Goal: Task Accomplishment & Management: Use online tool/utility

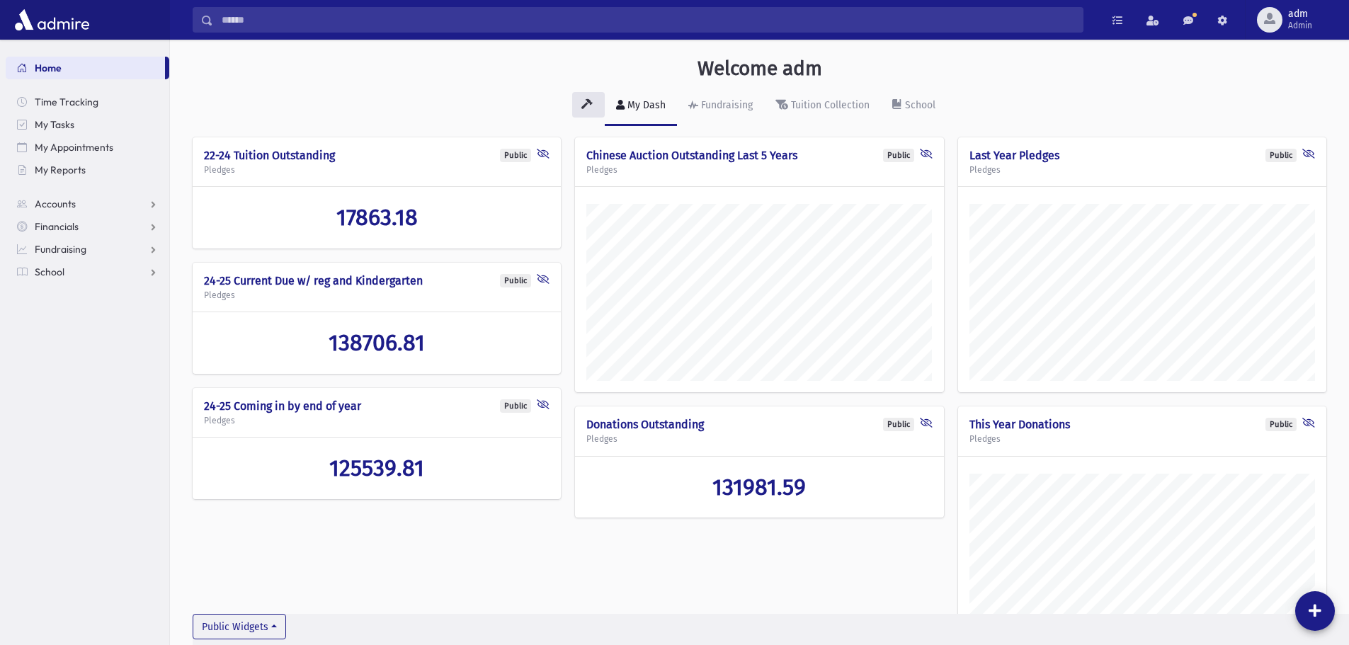
scroll to position [697, 1179]
click at [40, 268] on span "School" at bounding box center [50, 272] width 30 height 13
click at [61, 290] on span "Students" at bounding box center [61, 294] width 39 height 13
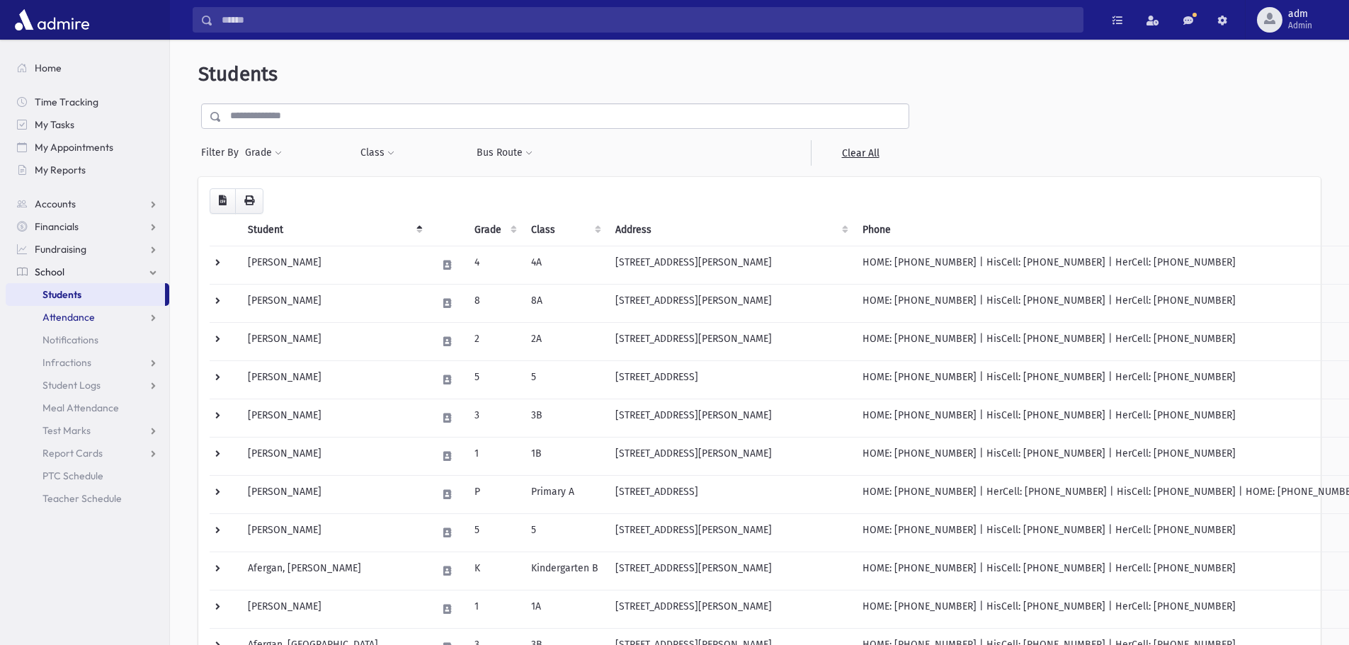
click at [55, 313] on span "Attendance" at bounding box center [68, 317] width 52 height 13
click at [67, 340] on span "Entry" at bounding box center [66, 339] width 24 height 13
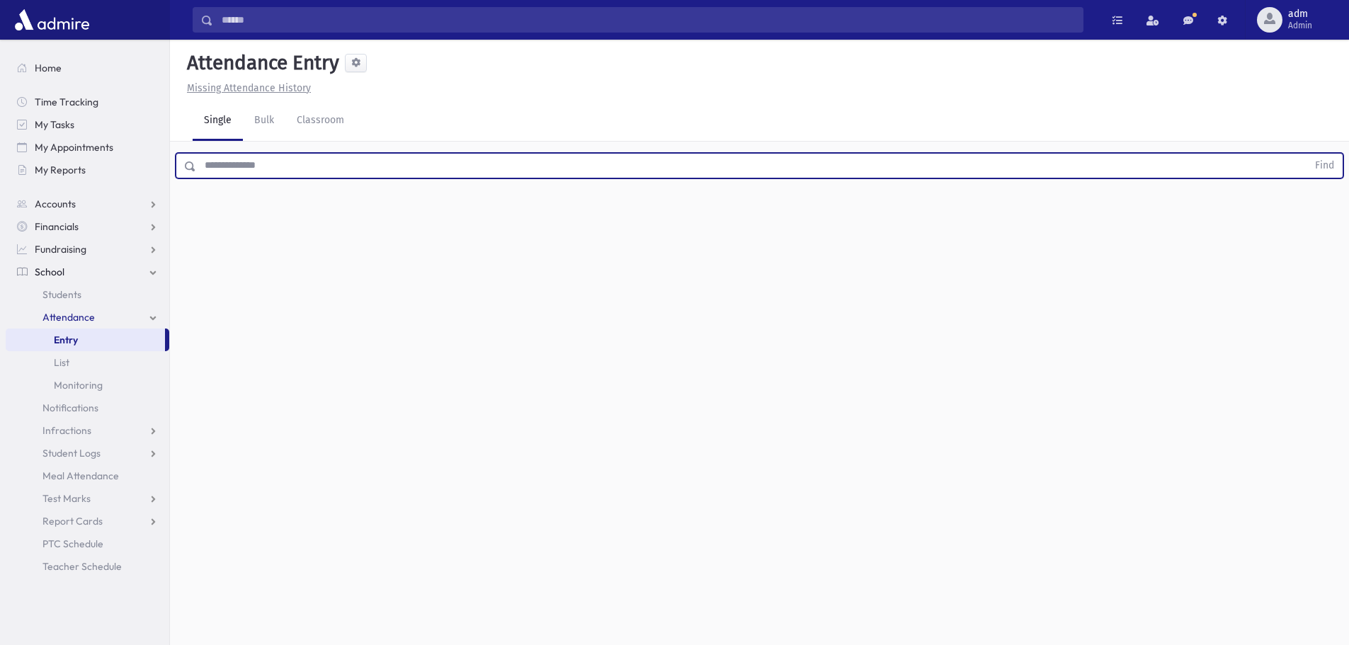
click at [328, 166] on input "text" at bounding box center [751, 165] width 1111 height 25
type input "*****"
click at [1306, 154] on button "Find" at bounding box center [1324, 166] width 36 height 24
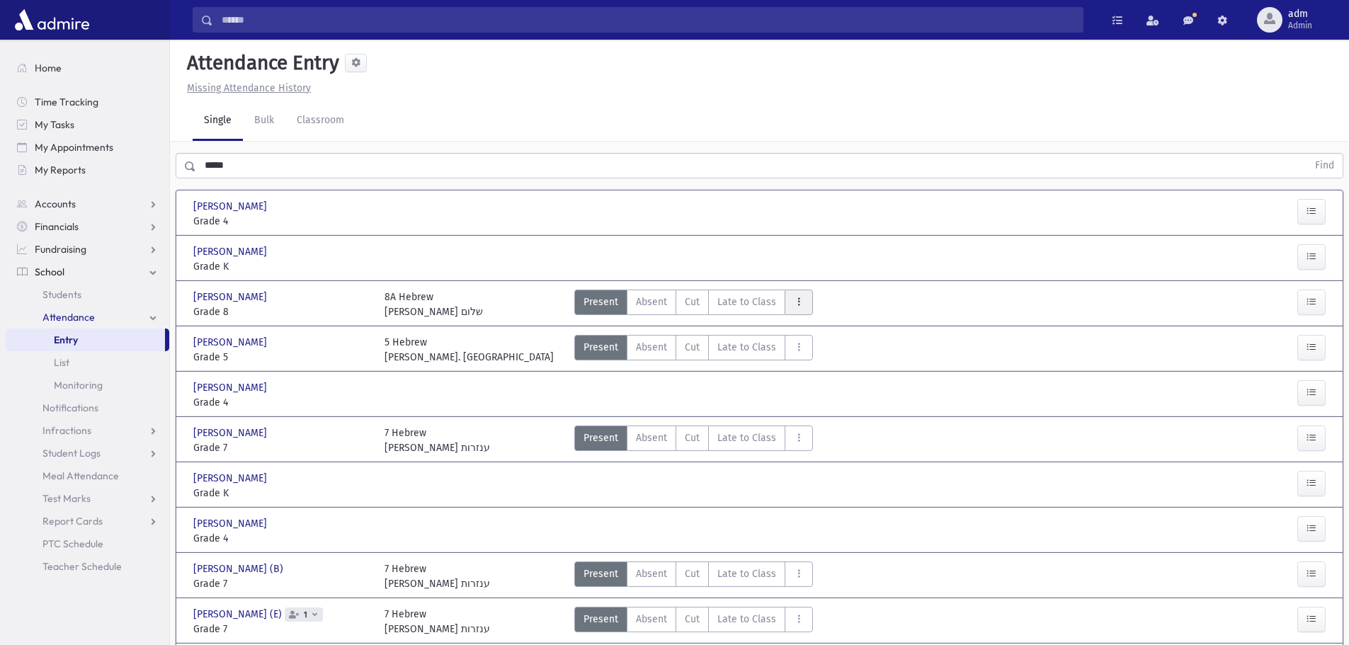
click at [797, 308] on button "AttTypes" at bounding box center [798, 302] width 28 height 25
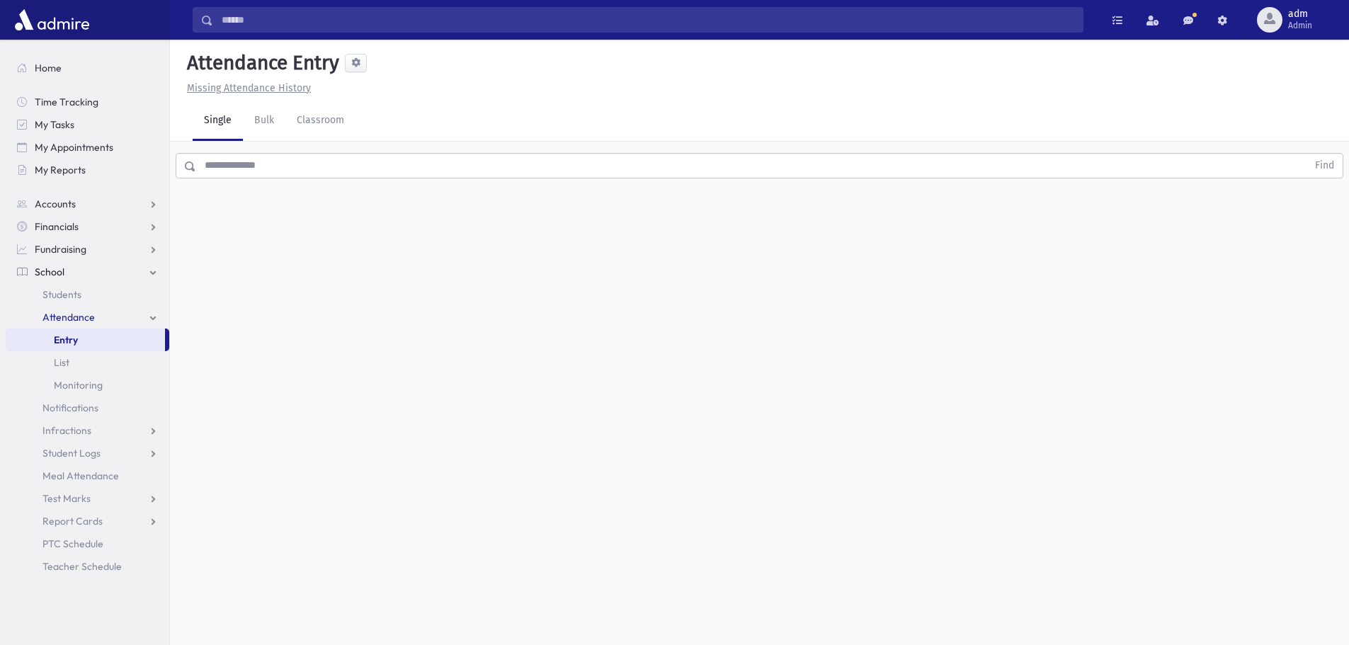
click at [318, 167] on input "text" at bounding box center [751, 165] width 1111 height 25
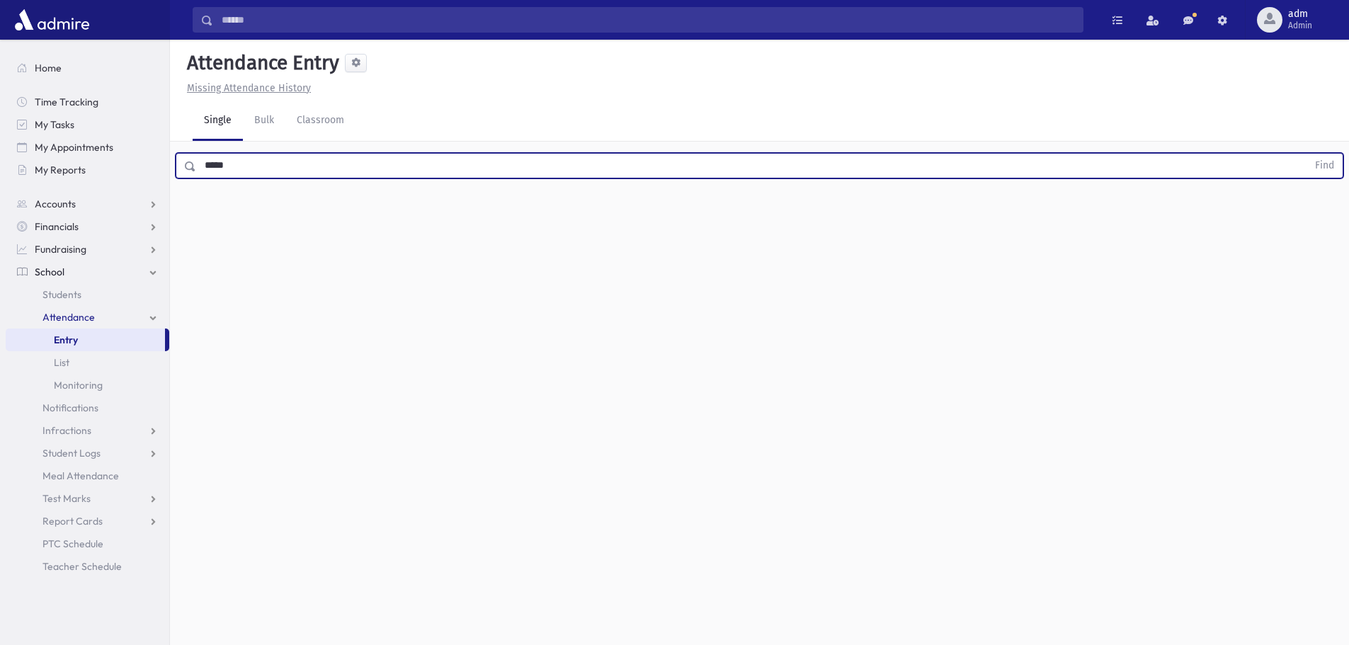
type input "*****"
click at [1306, 154] on button "Find" at bounding box center [1324, 166] width 36 height 24
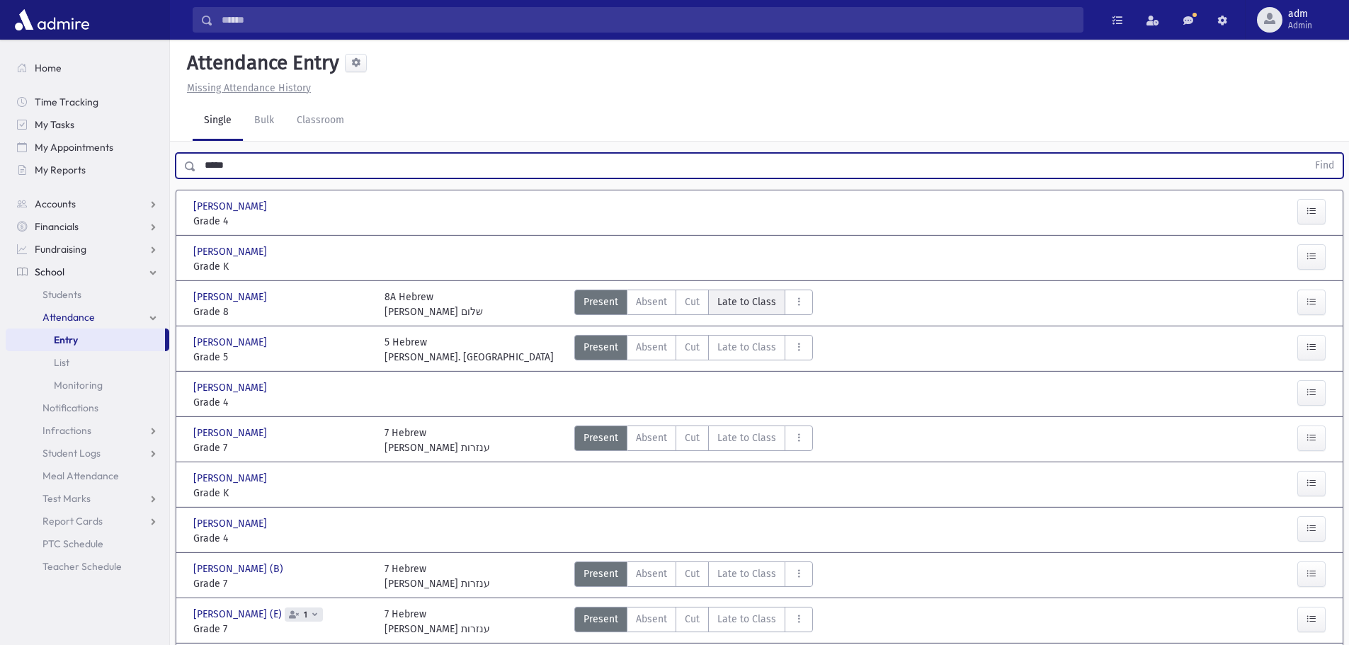
click at [736, 307] on span "Late to Class" at bounding box center [746, 302] width 59 height 15
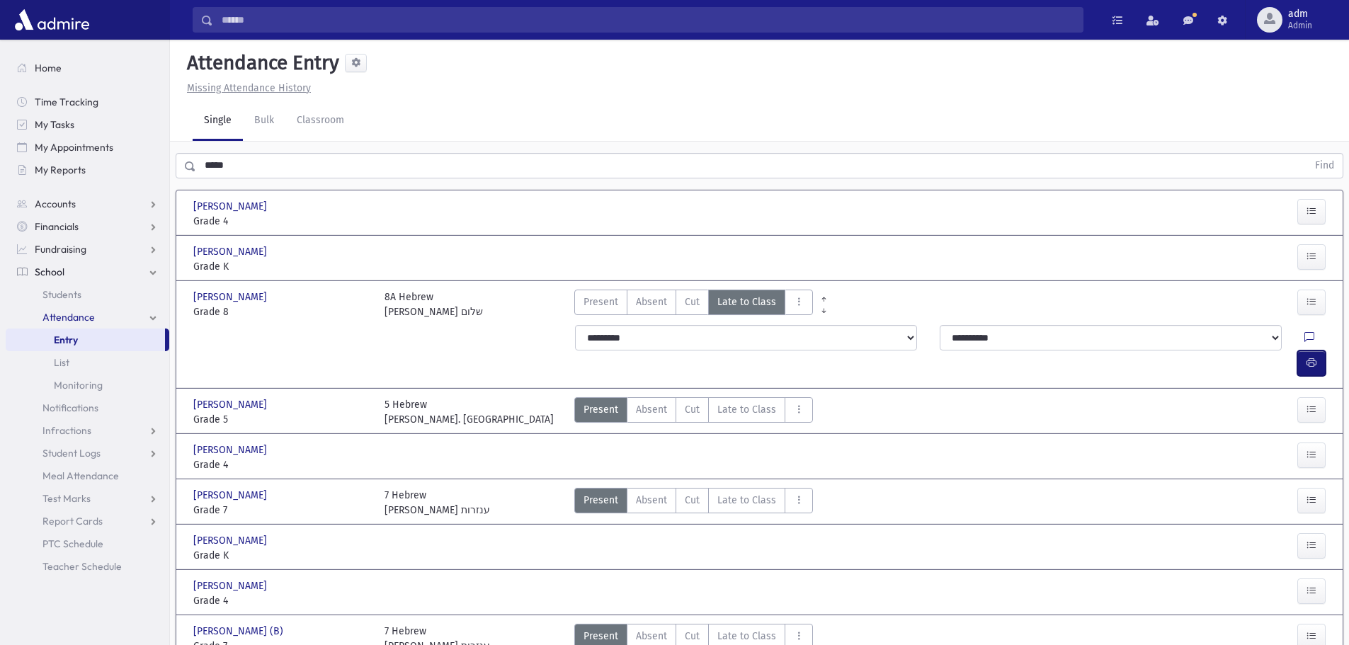
click at [1315, 357] on icon "button" at bounding box center [1311, 363] width 10 height 12
drag, startPoint x: 1315, startPoint y: 336, endPoint x: 1300, endPoint y: 331, distance: 16.6
click at [1315, 357] on icon "button" at bounding box center [1311, 363] width 10 height 12
click at [601, 301] on span "Present" at bounding box center [600, 302] width 35 height 15
